Goal: Task Accomplishment & Management: Use online tool/utility

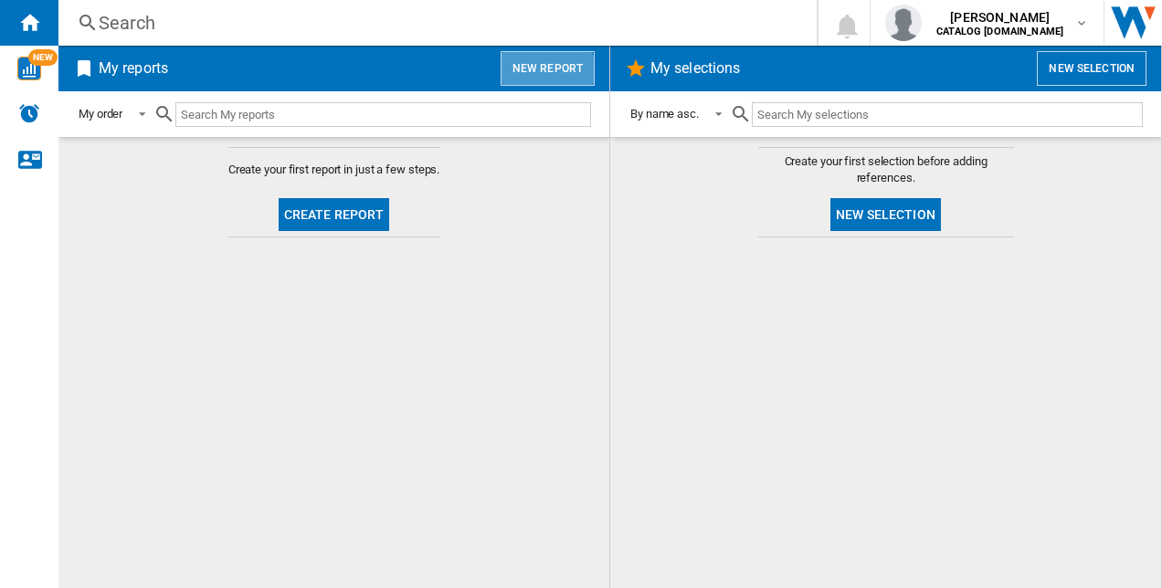
click at [541, 74] on button "New report" at bounding box center [548, 68] width 94 height 35
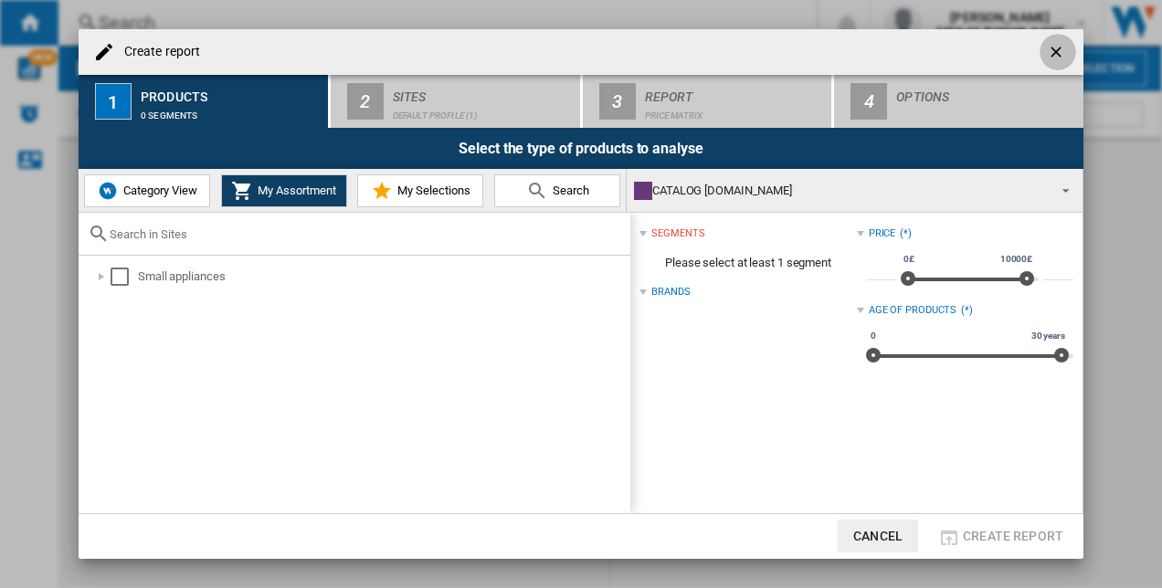
click at [1062, 44] on ng-md-icon "getI18NText('BUTTONS.CLOSE_DIALOG')" at bounding box center [1058, 54] width 22 height 22
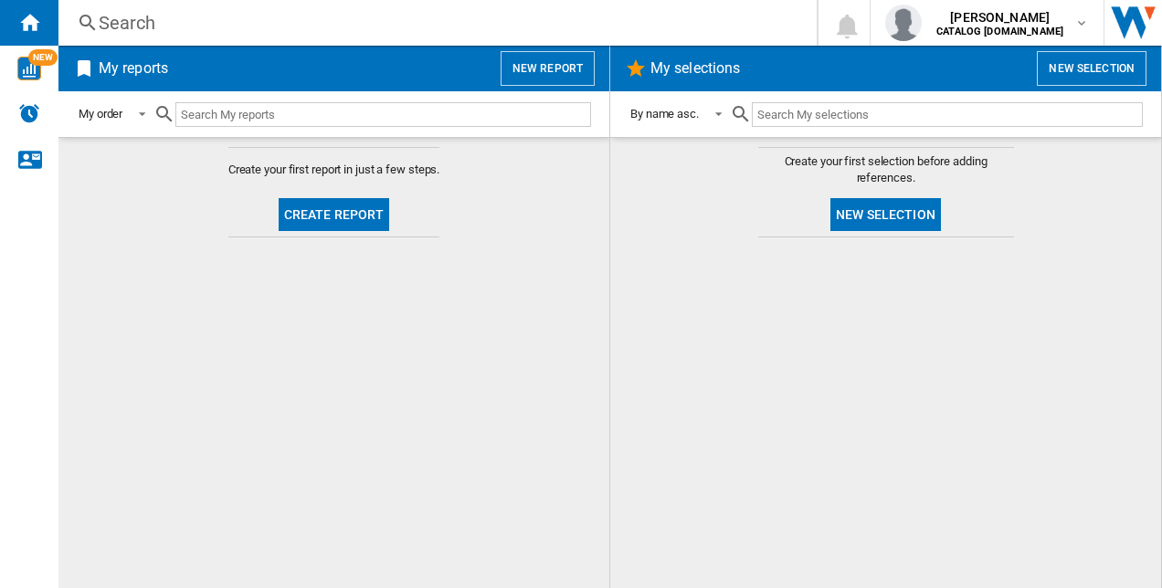
click at [351, 203] on button "Create report" at bounding box center [334, 214] width 111 height 33
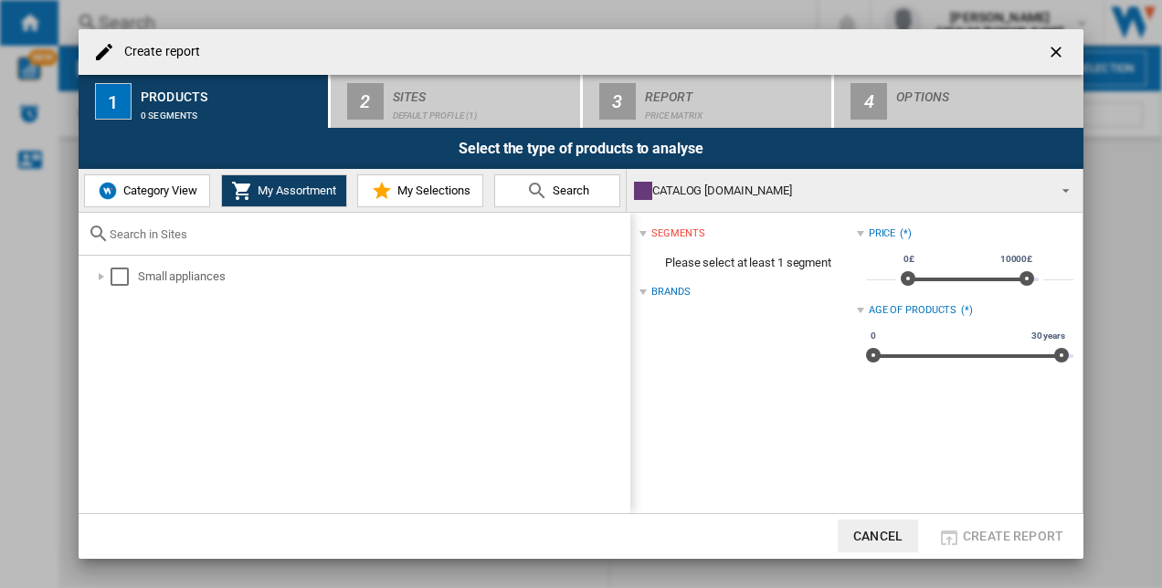
click at [389, 129] on div "Select the type of products to analyse" at bounding box center [581, 148] width 1005 height 41
click at [161, 197] on span "Category View" at bounding box center [158, 191] width 79 height 14
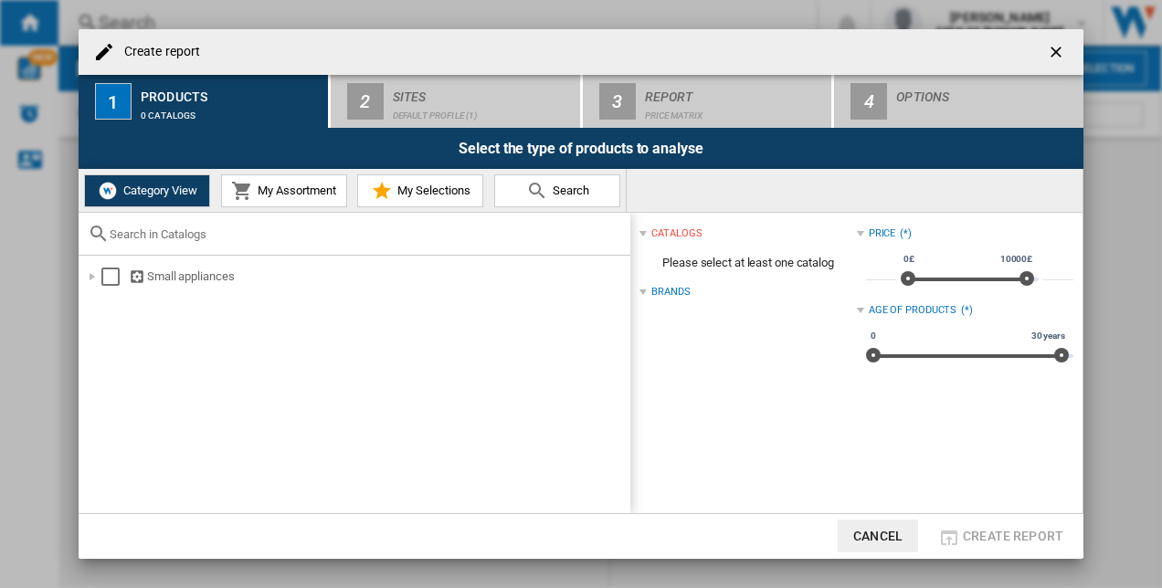
click at [245, 188] on md-icon at bounding box center [242, 191] width 22 height 22
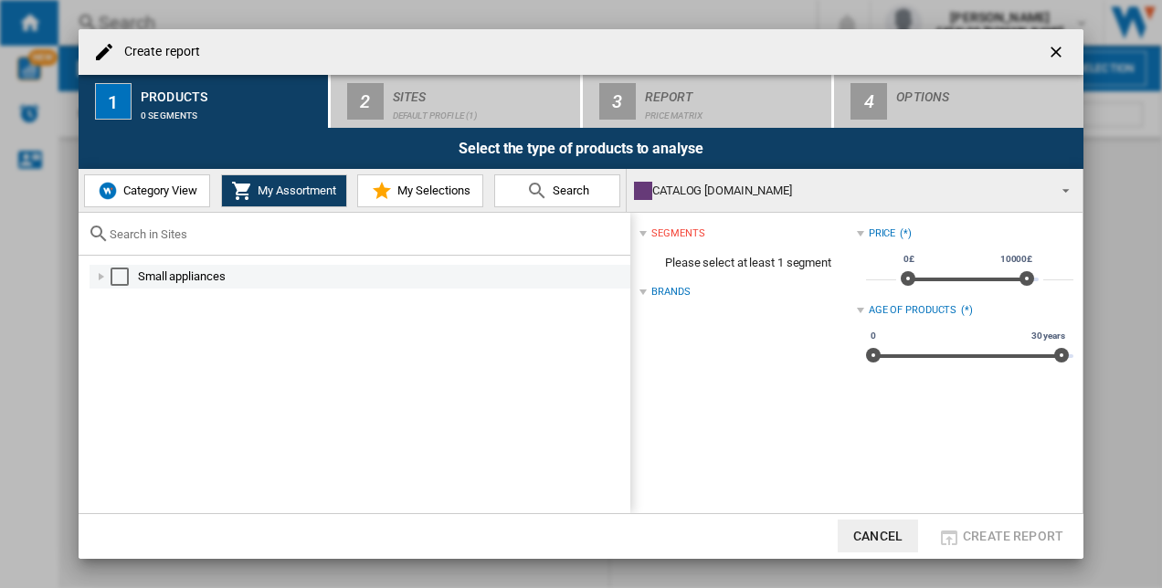
click at [121, 277] on div "Select" at bounding box center [120, 277] width 18 height 18
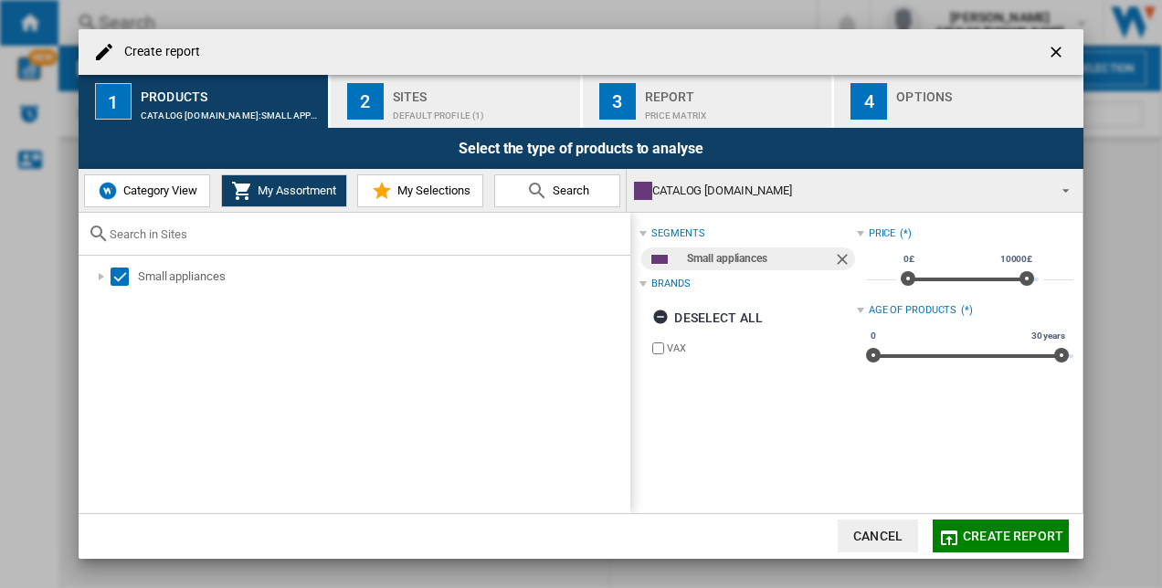
click at [418, 101] on div "Default profile (1)" at bounding box center [483, 110] width 180 height 19
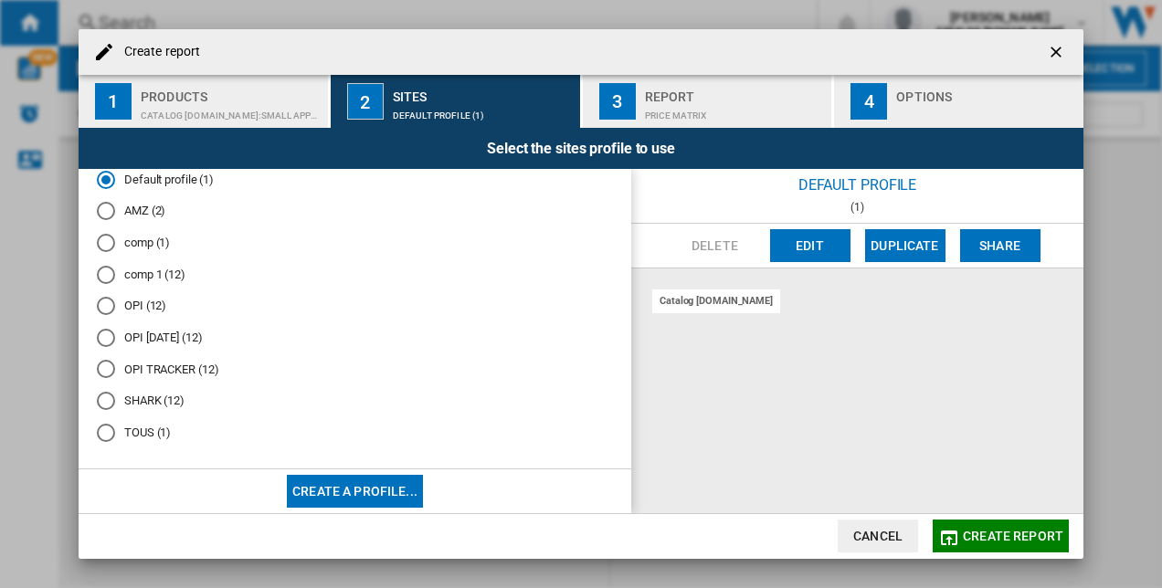
scroll to position [24, 0]
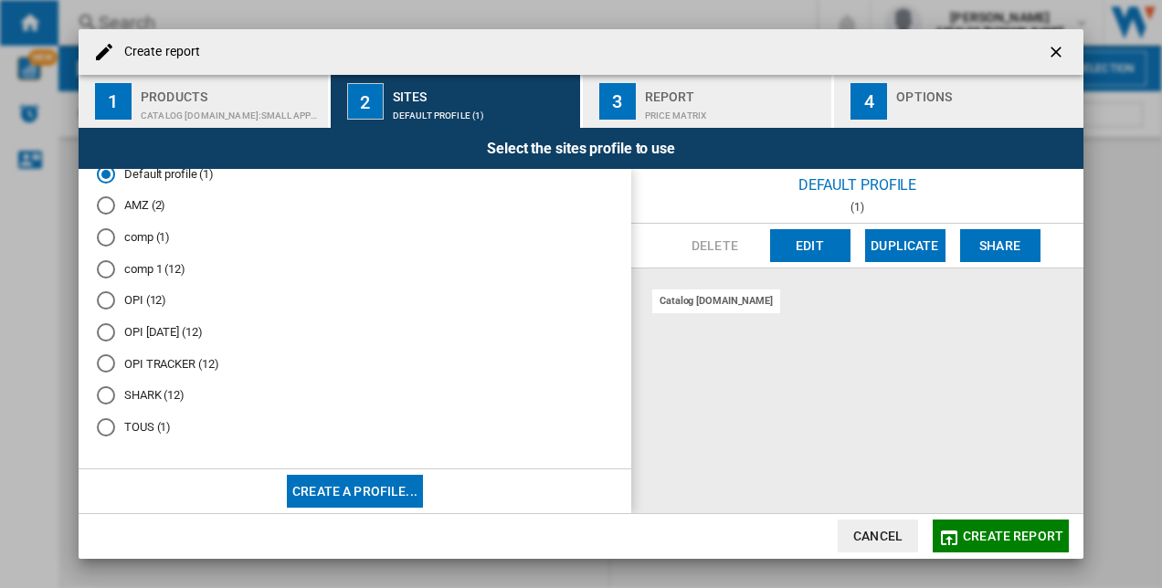
click at [153, 362] on md-radio-button "OPI TRACKER (12)" at bounding box center [355, 363] width 516 height 17
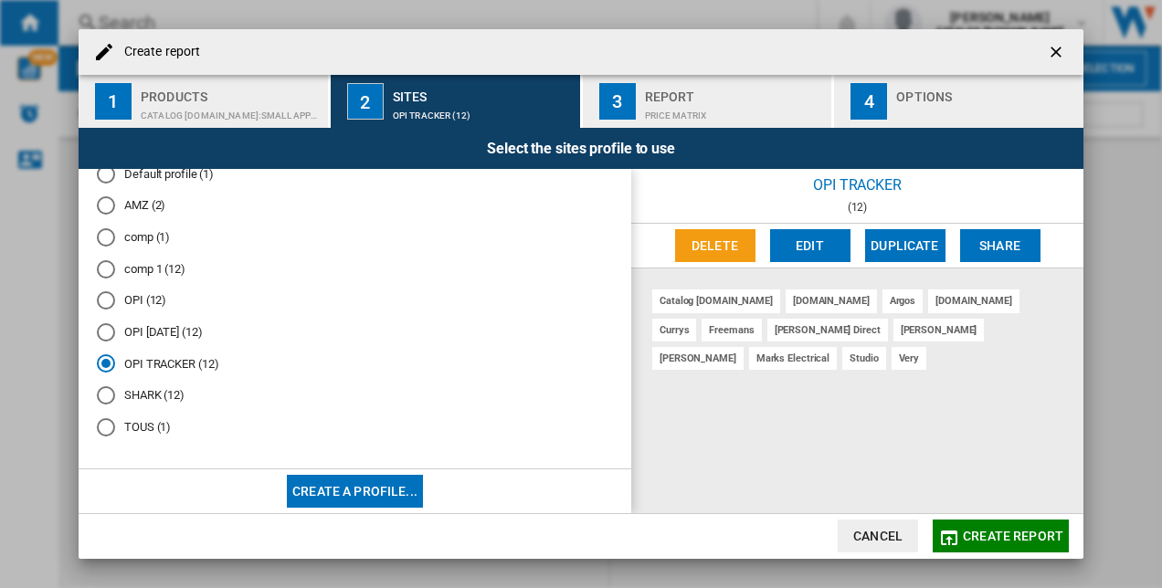
click at [170, 333] on md-radio-button "OPI [DATE] (12)" at bounding box center [355, 331] width 516 height 17
click at [161, 357] on md-radio-button "OPI TRACKER (12)" at bounding box center [355, 363] width 516 height 17
click at [354, 491] on button "Create a profile..." at bounding box center [355, 491] width 136 height 33
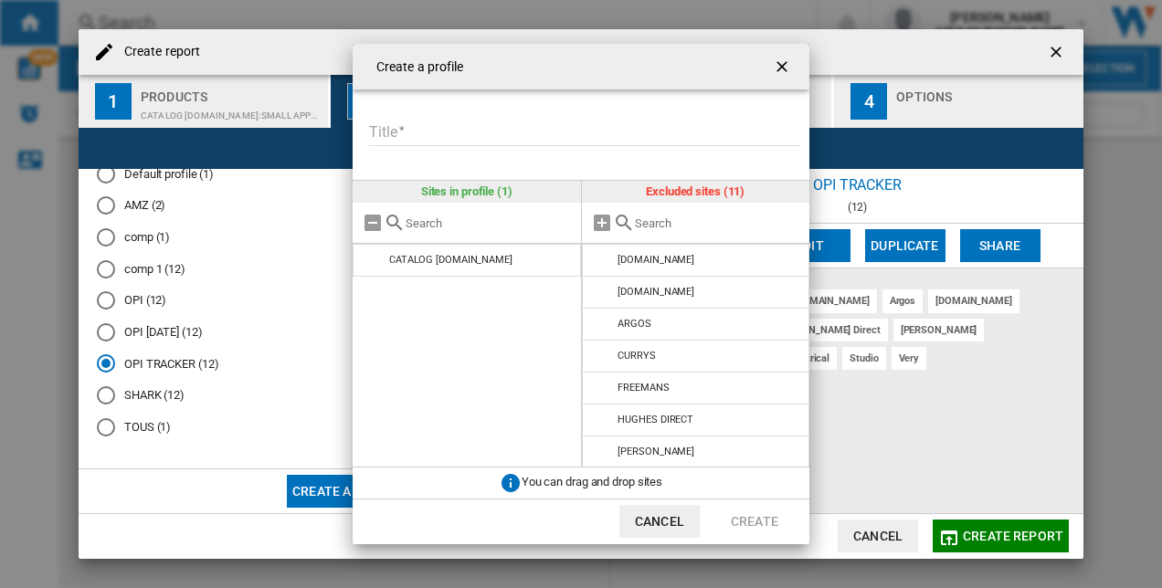
click at [794, 65] on ng-md-icon "getI18NText('BUTTONS.CLOSE_DIALOG')" at bounding box center [784, 69] width 22 height 22
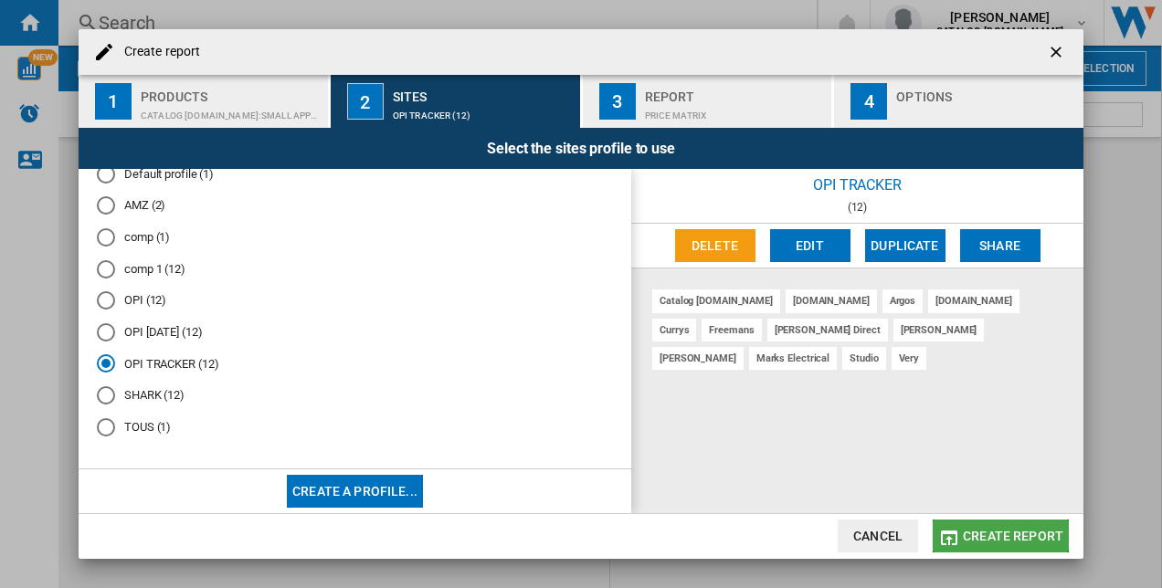
click at [998, 531] on span "Create report" at bounding box center [1013, 536] width 100 height 15
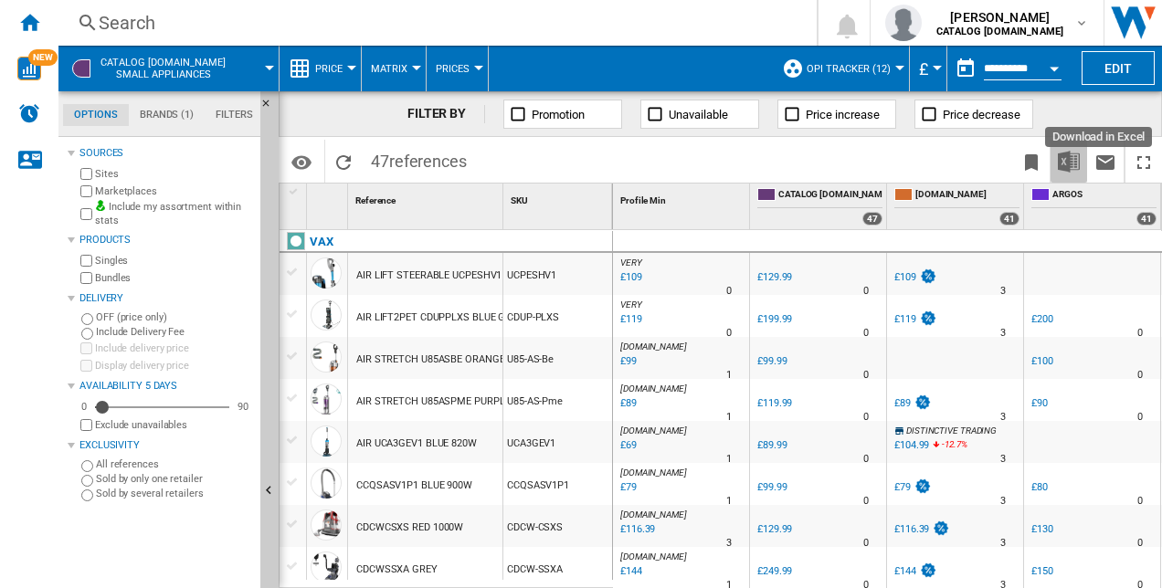
click at [1073, 174] on button "Download in Excel" at bounding box center [1069, 161] width 37 height 43
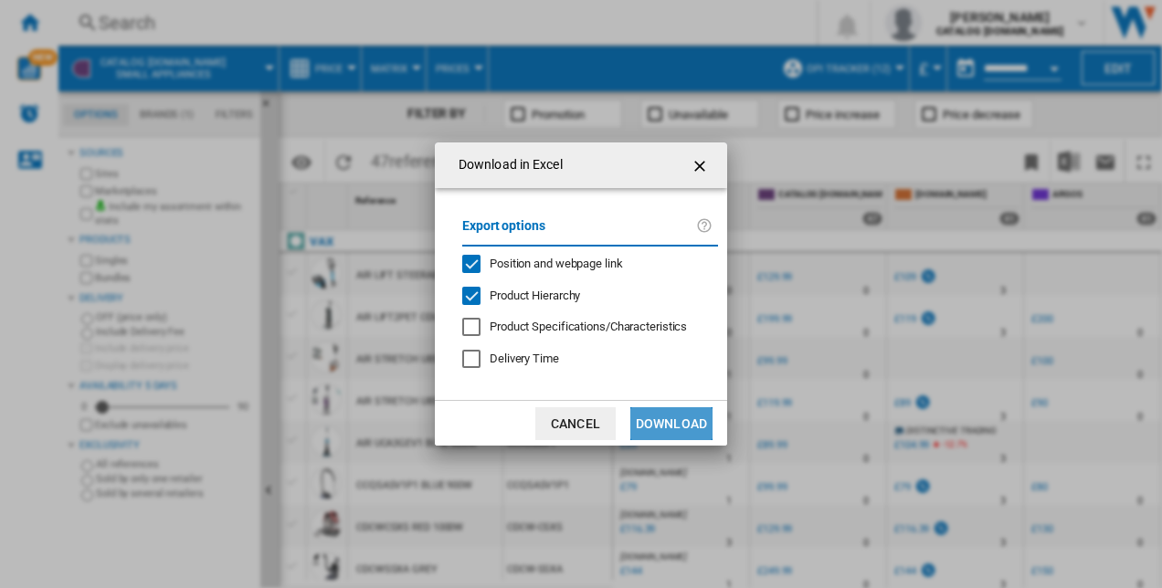
click at [696, 418] on button "Download" at bounding box center [671, 423] width 82 height 33
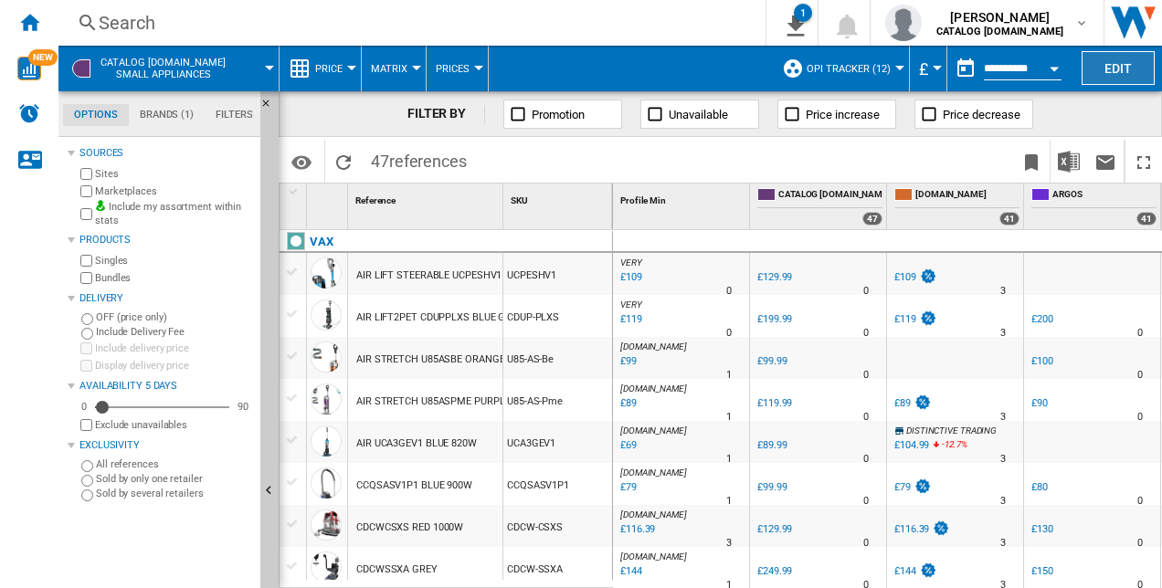
click at [1118, 73] on button "Edit" at bounding box center [1118, 68] width 73 height 34
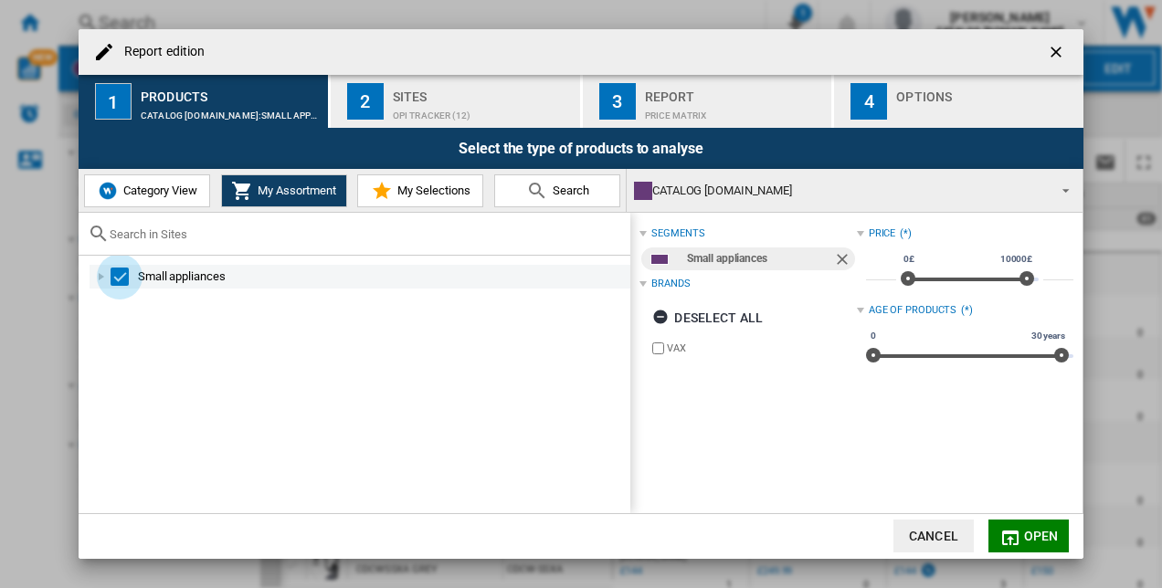
click at [117, 274] on div "Select" at bounding box center [120, 277] width 18 height 18
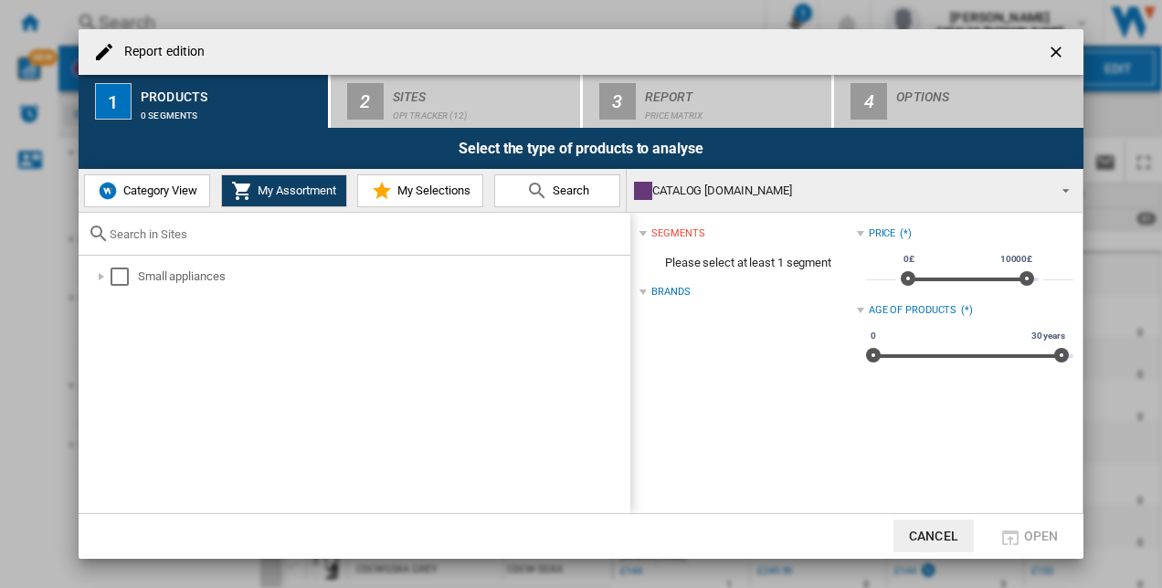
click at [126, 188] on span "Category View" at bounding box center [158, 191] width 79 height 14
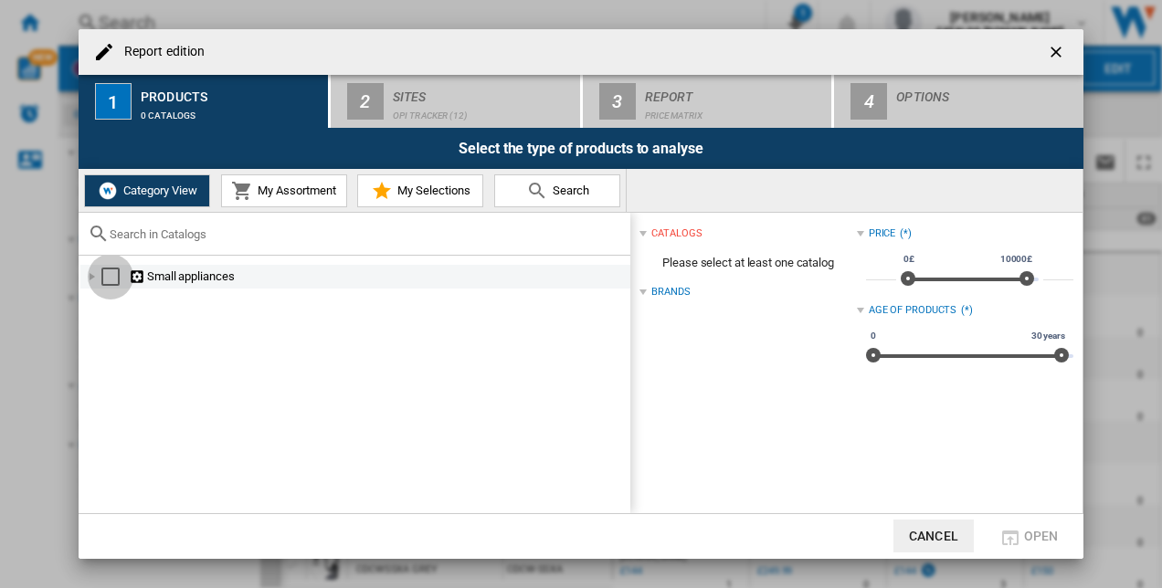
click at [101, 278] on div "Select" at bounding box center [110, 277] width 18 height 18
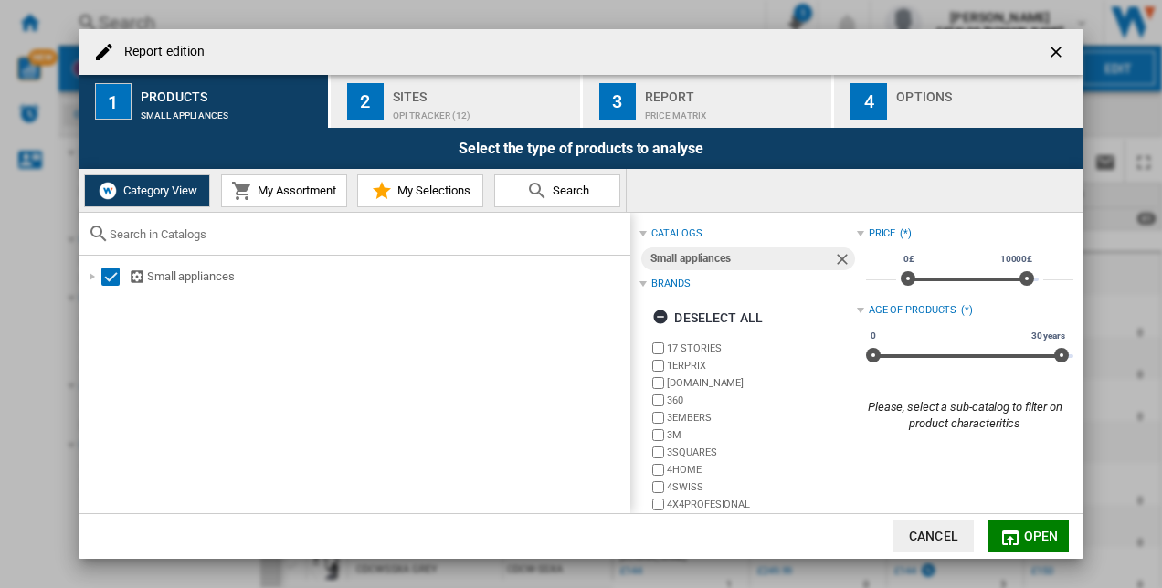
click at [778, 263] on div "Small appliances" at bounding box center [741, 259] width 182 height 23
click at [766, 257] on div "Small appliances" at bounding box center [741, 259] width 182 height 23
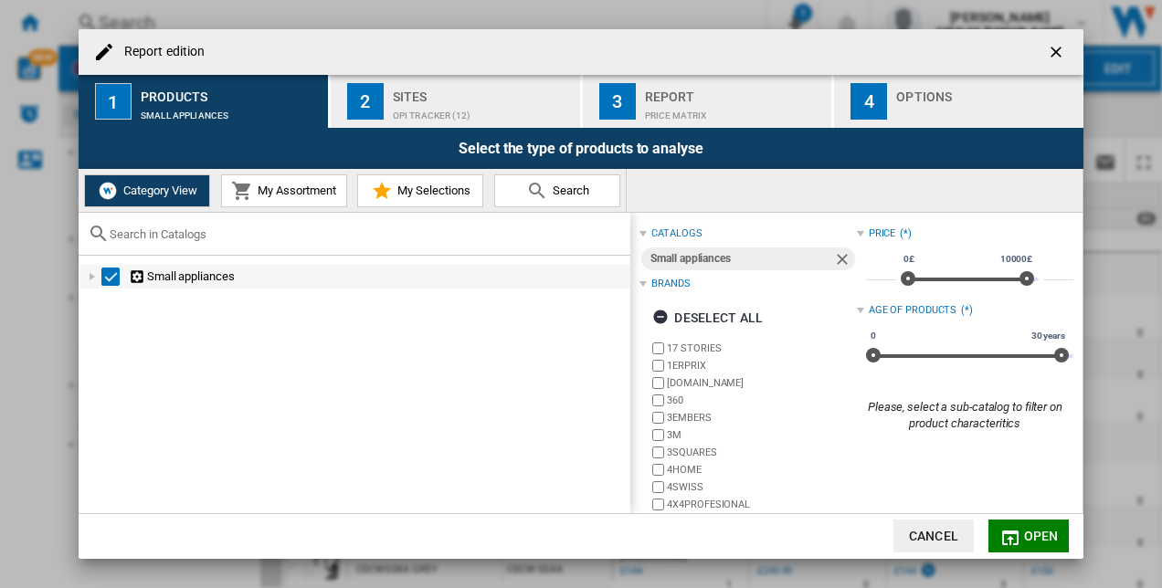
click at [140, 277] on ng-md-icon "Report edition ..." at bounding box center [138, 277] width 18 height 17
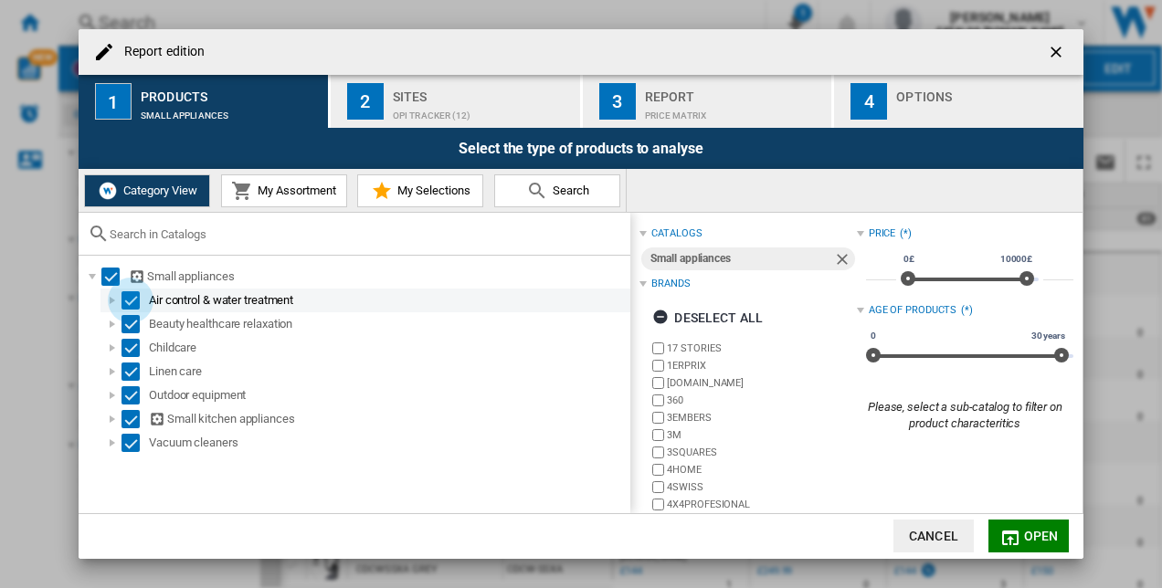
click at [128, 295] on div "Select" at bounding box center [131, 300] width 18 height 18
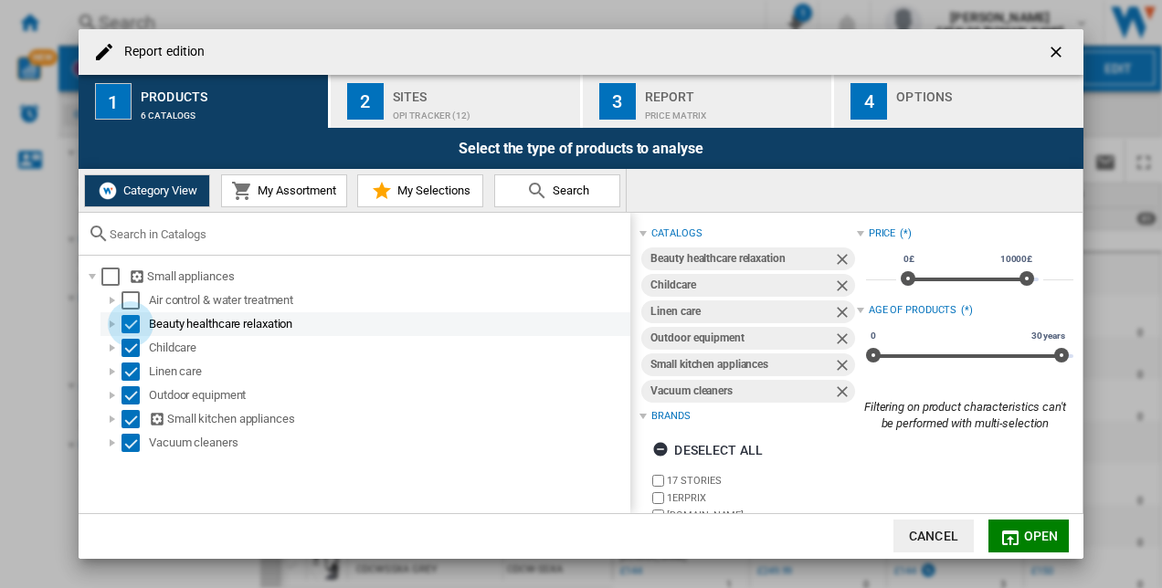
click at [130, 323] on div "Select" at bounding box center [131, 324] width 18 height 18
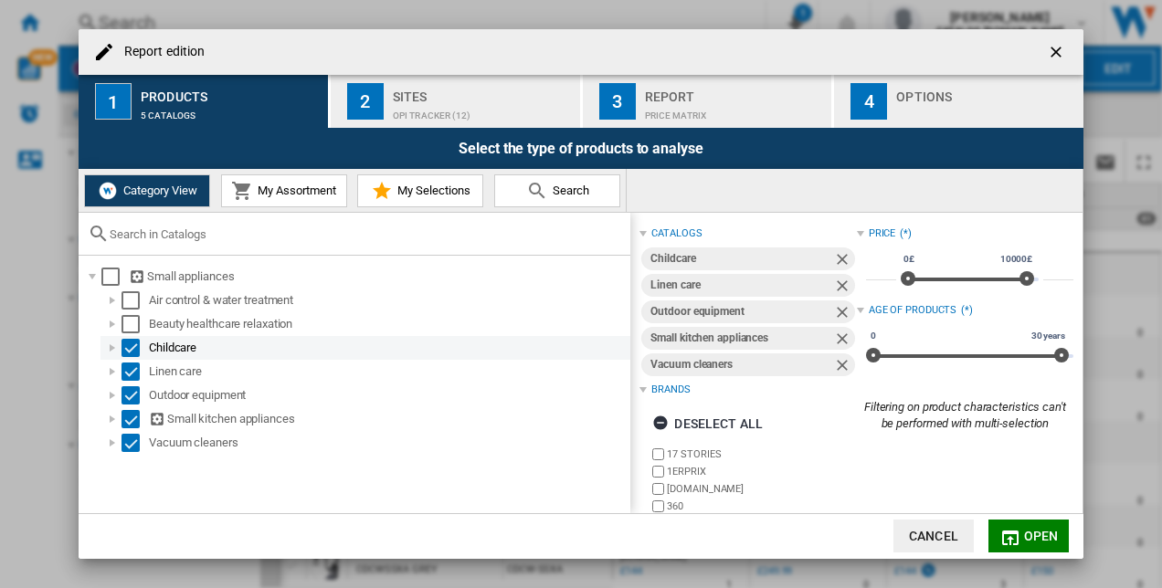
click at [143, 349] on md-checkbox "Select" at bounding box center [135, 348] width 27 height 18
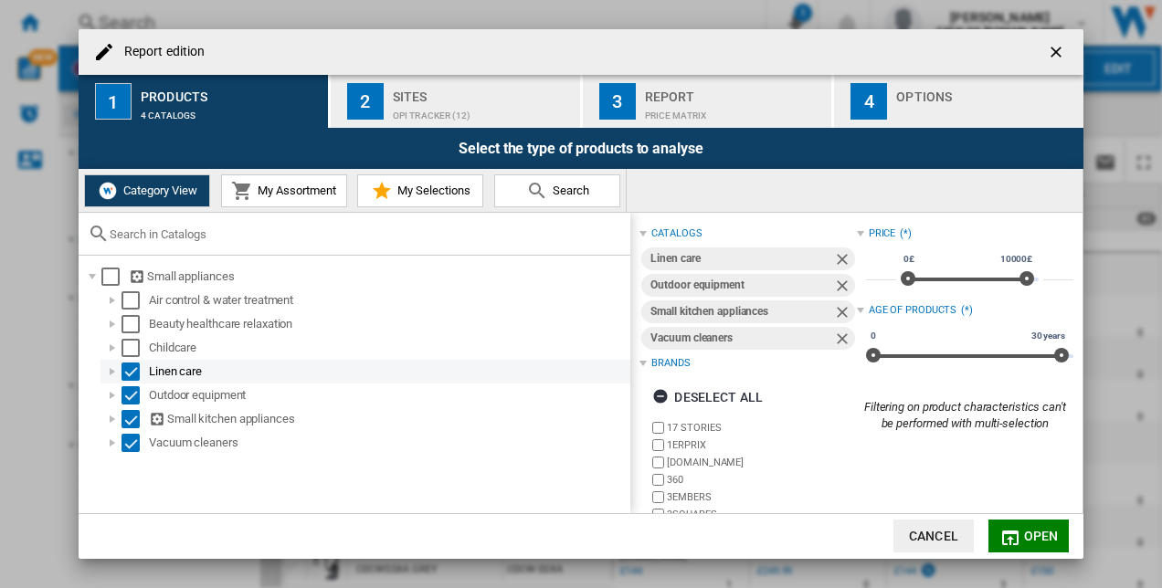
click at [153, 373] on div "Linen care" at bounding box center [388, 372] width 479 height 18
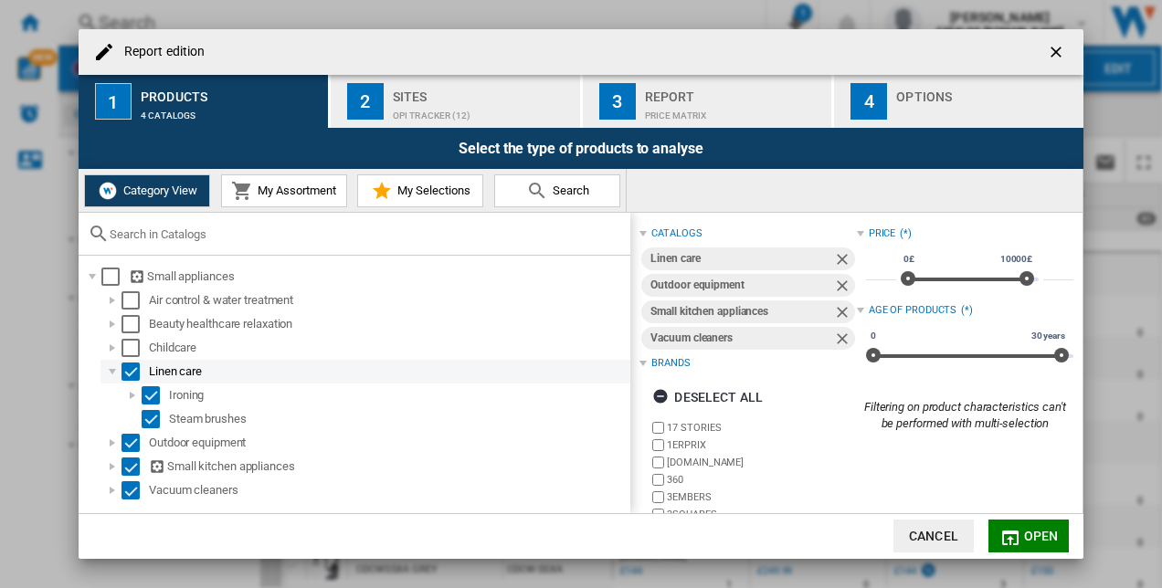
click at [133, 374] on div "Select" at bounding box center [131, 372] width 18 height 18
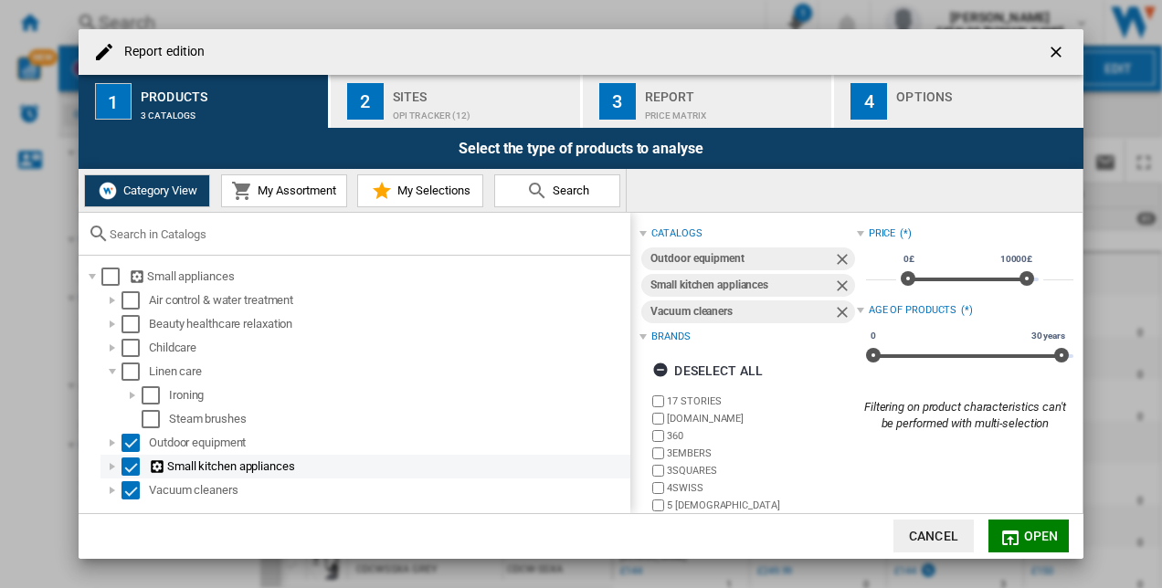
click at [131, 464] on div "Select" at bounding box center [131, 467] width 18 height 18
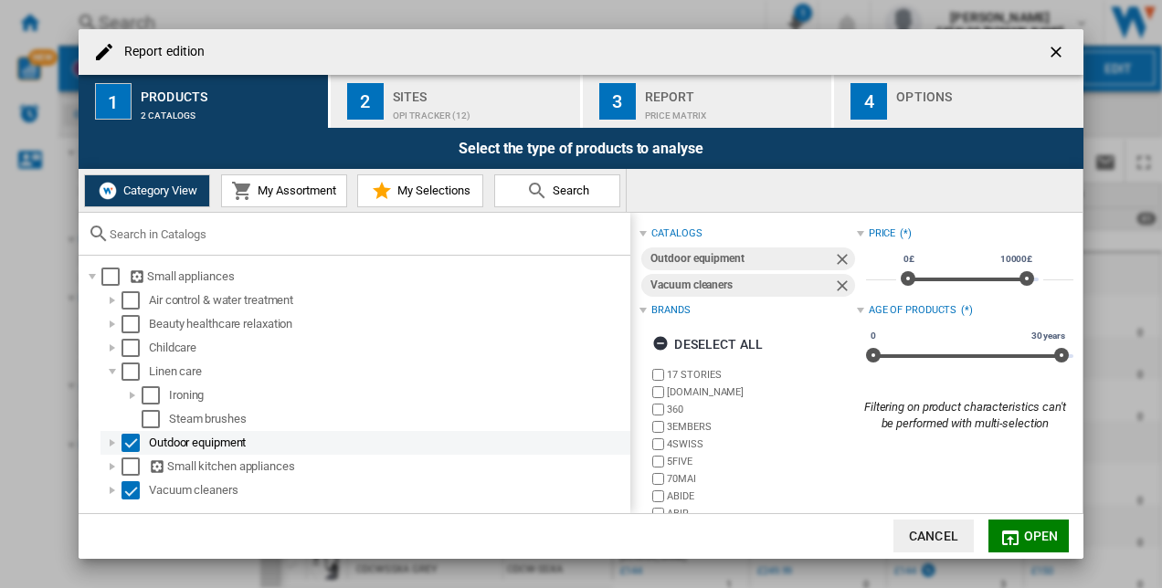
click at [131, 448] on div "Select" at bounding box center [131, 443] width 18 height 18
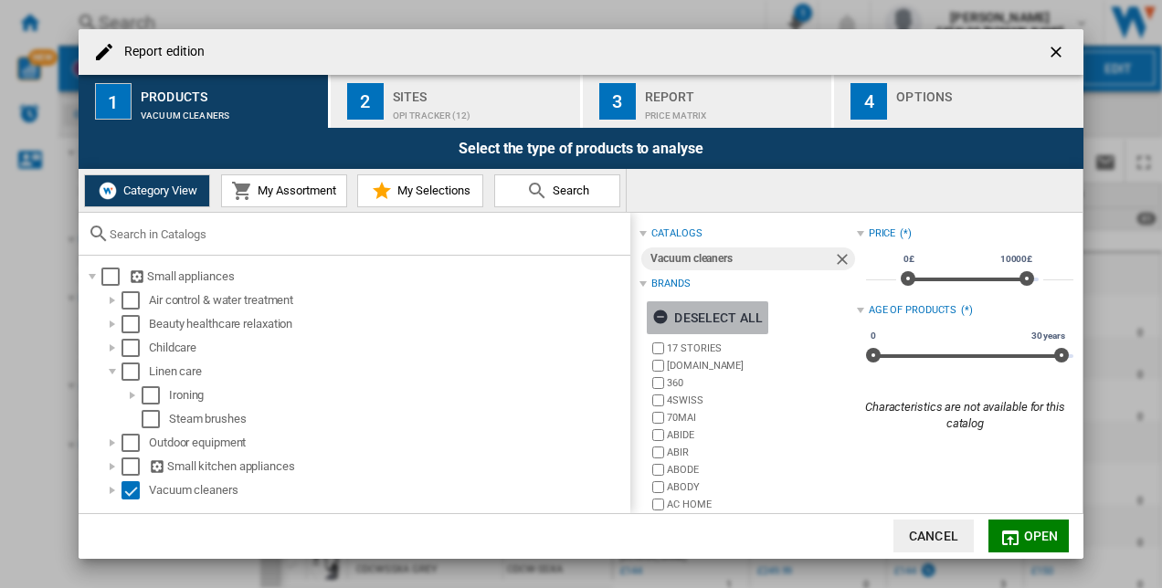
click at [665, 313] on ng-md-icon "Report edition ..." at bounding box center [663, 320] width 22 height 22
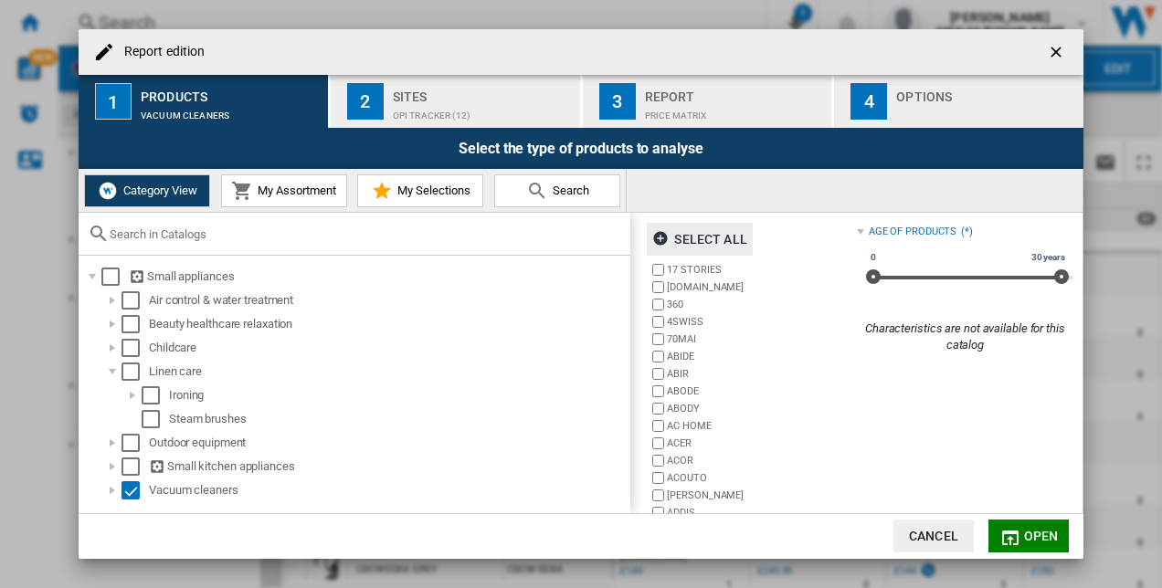
scroll to position [126, 0]
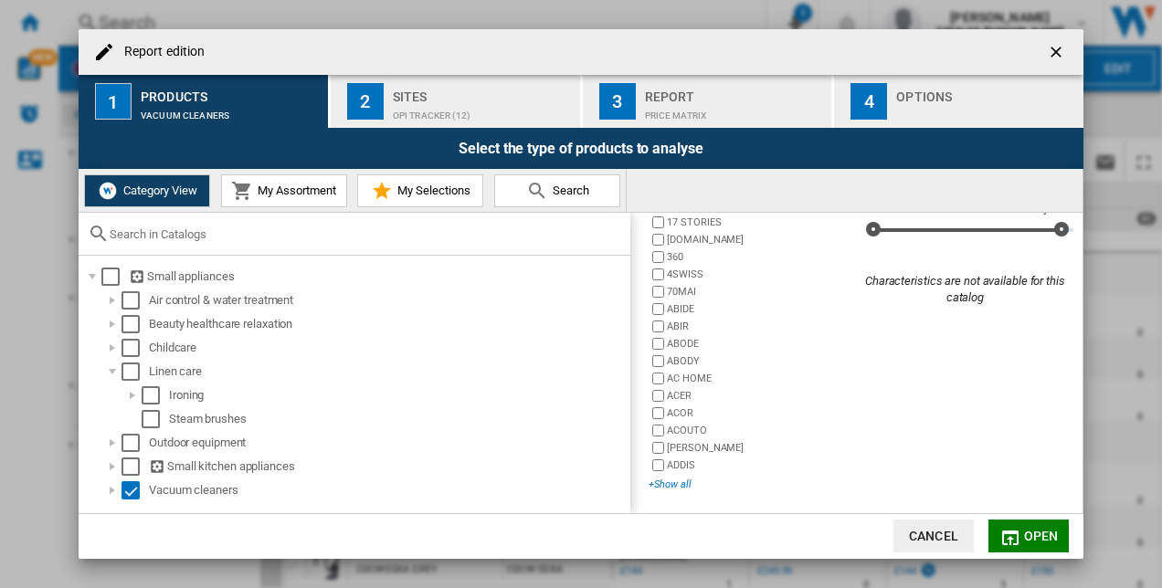
click at [663, 482] on div "+Show all" at bounding box center [752, 485] width 207 height 14
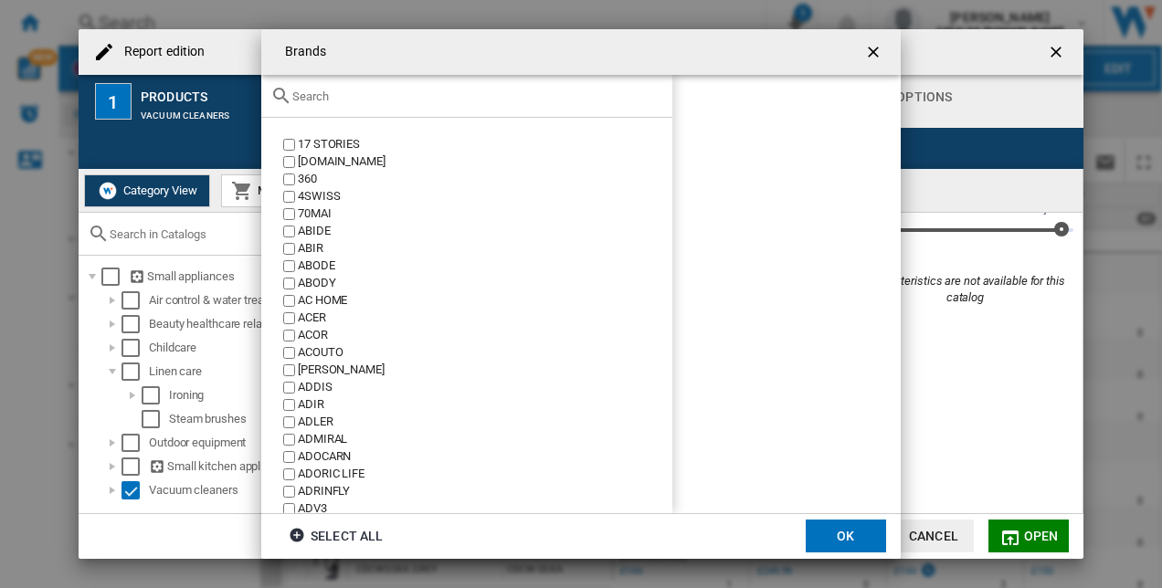
click at [384, 104] on div at bounding box center [466, 96] width 411 height 43
click at [382, 97] on input "text" at bounding box center [477, 97] width 371 height 14
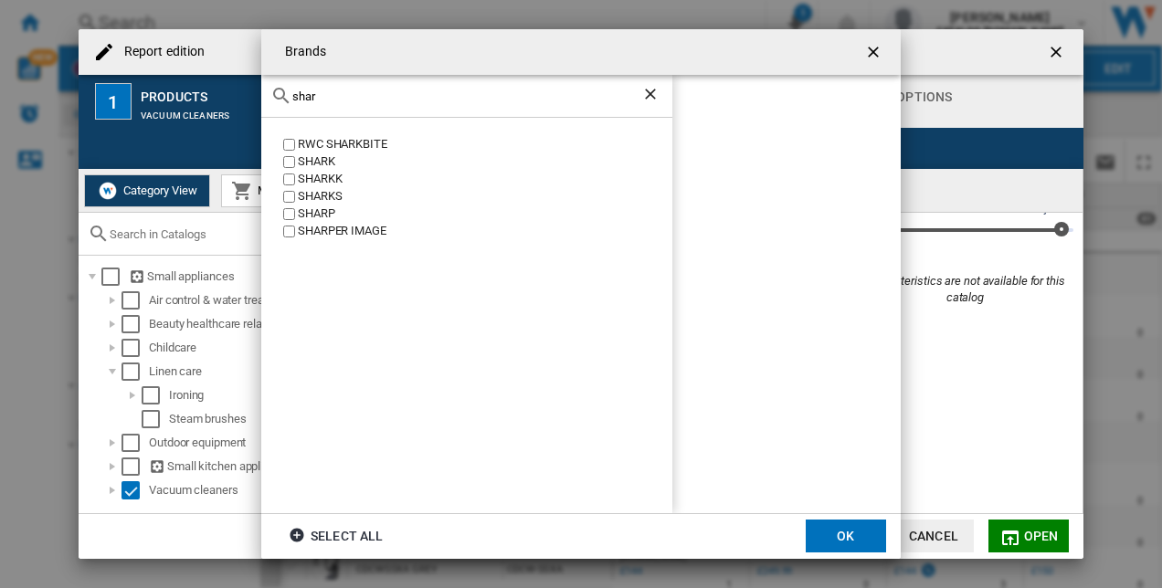
type input "shar"
click at [820, 523] on button "OK" at bounding box center [846, 536] width 80 height 33
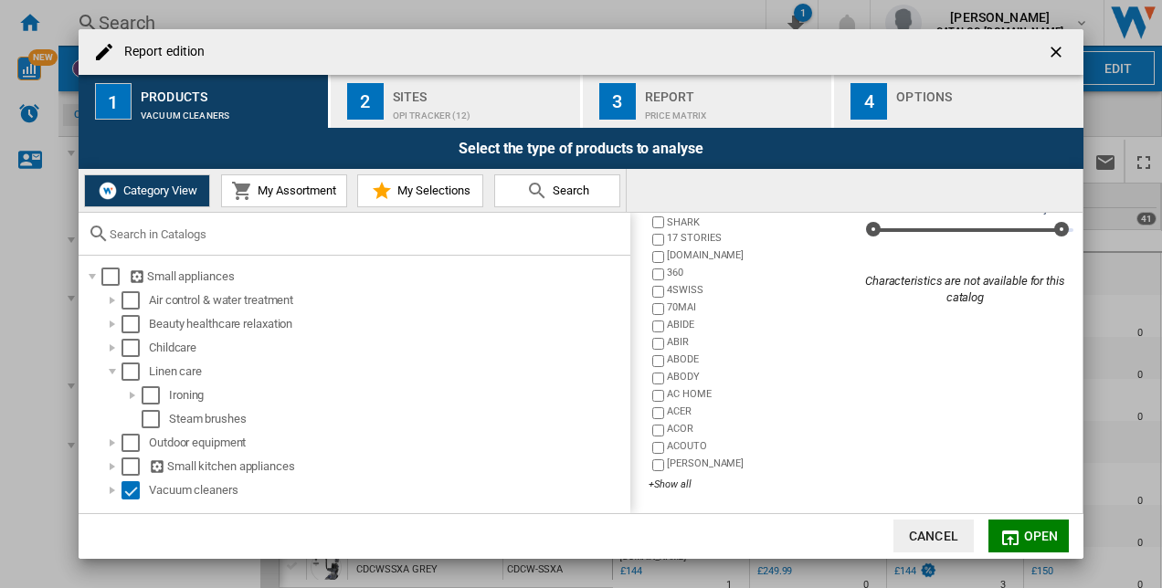
click at [444, 89] on div "Sites" at bounding box center [483, 91] width 180 height 19
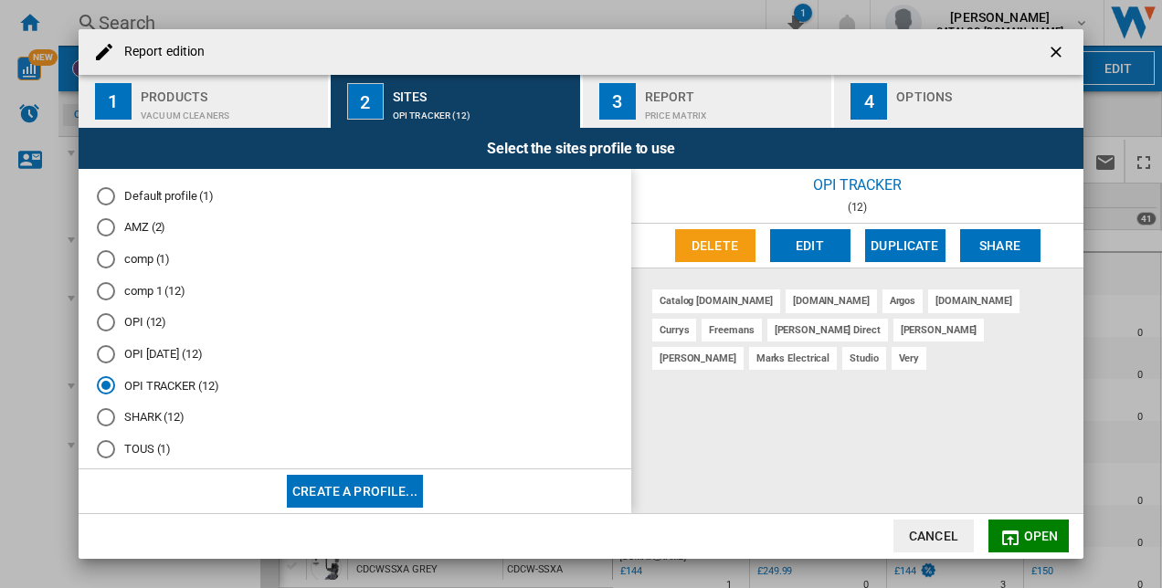
scroll to position [24, 0]
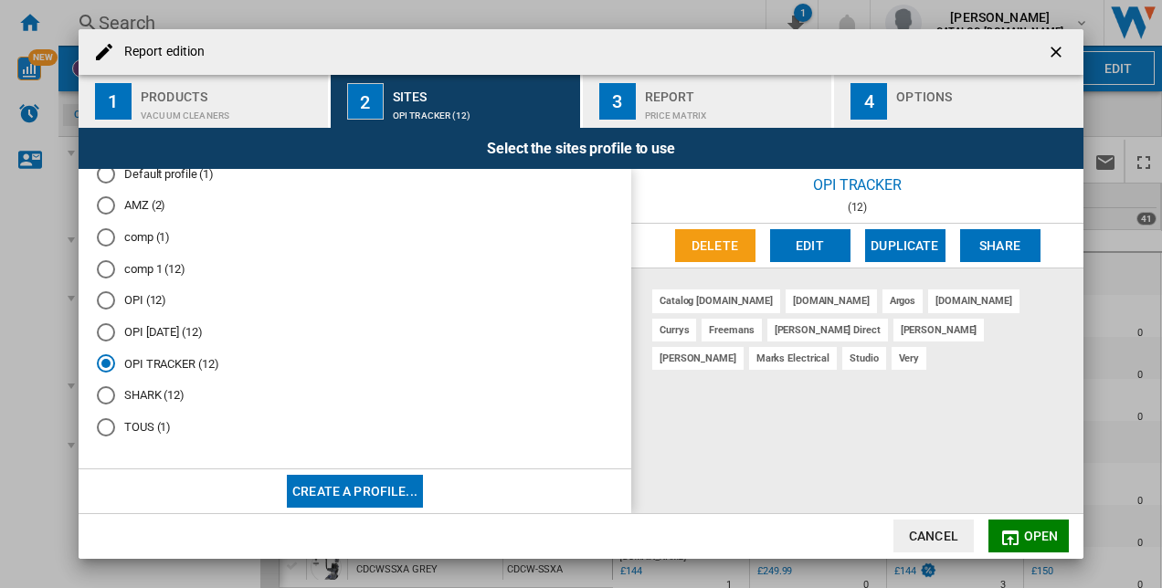
click at [119, 395] on md-radio-button "SHARK (12)" at bounding box center [355, 395] width 516 height 17
click at [1016, 536] on md-icon "Report edition ..." at bounding box center [1010, 538] width 22 height 22
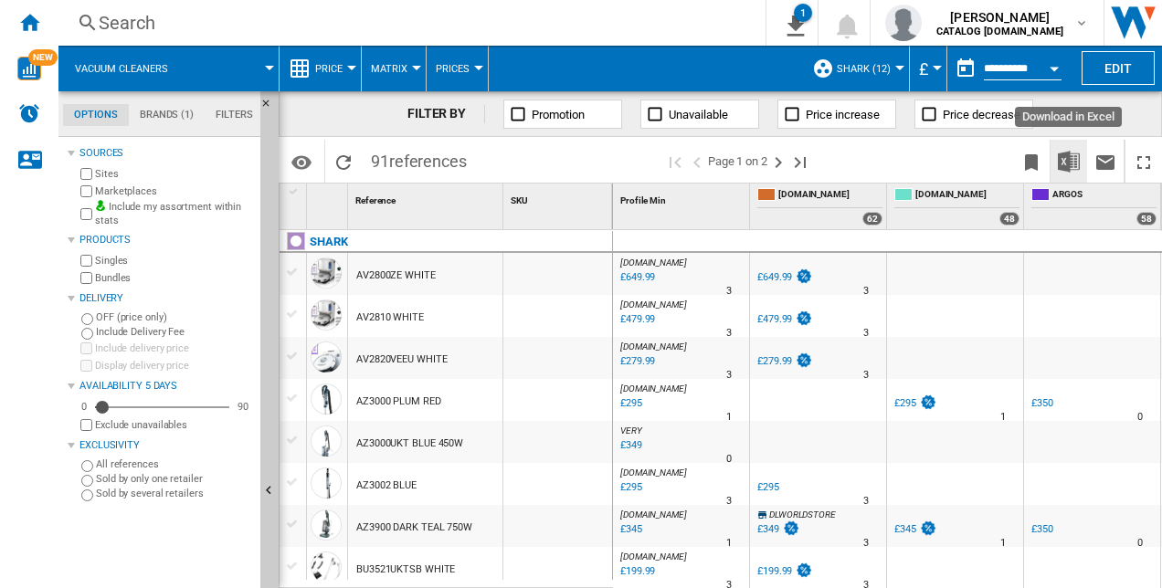
click at [1073, 163] on img "Download in Excel" at bounding box center [1069, 162] width 22 height 22
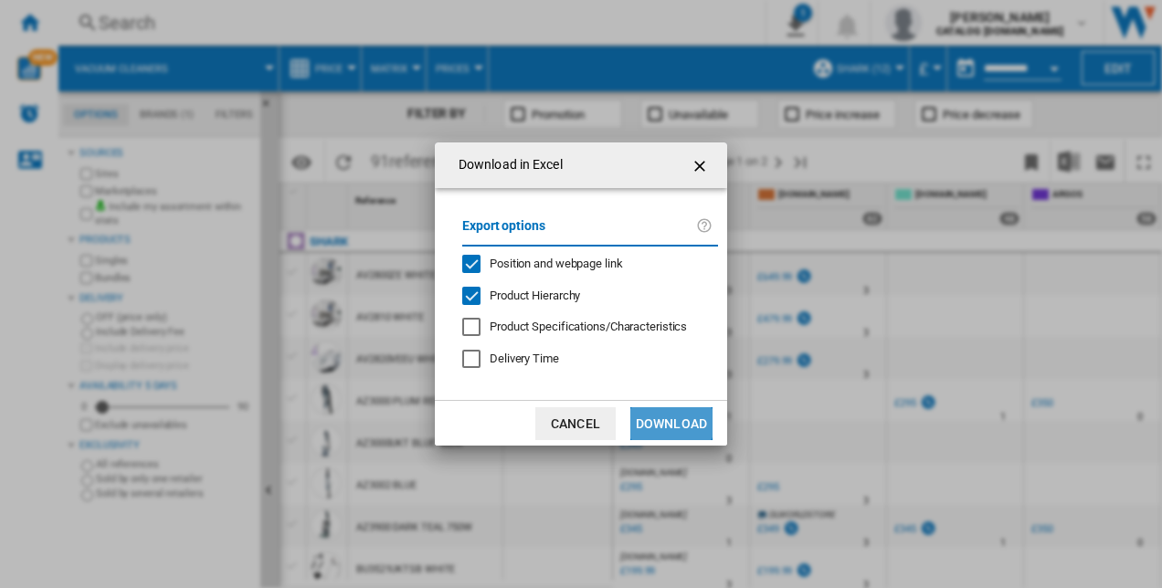
click at [658, 415] on button "Download" at bounding box center [671, 423] width 82 height 33
